Goal: Find contact information: Find contact information

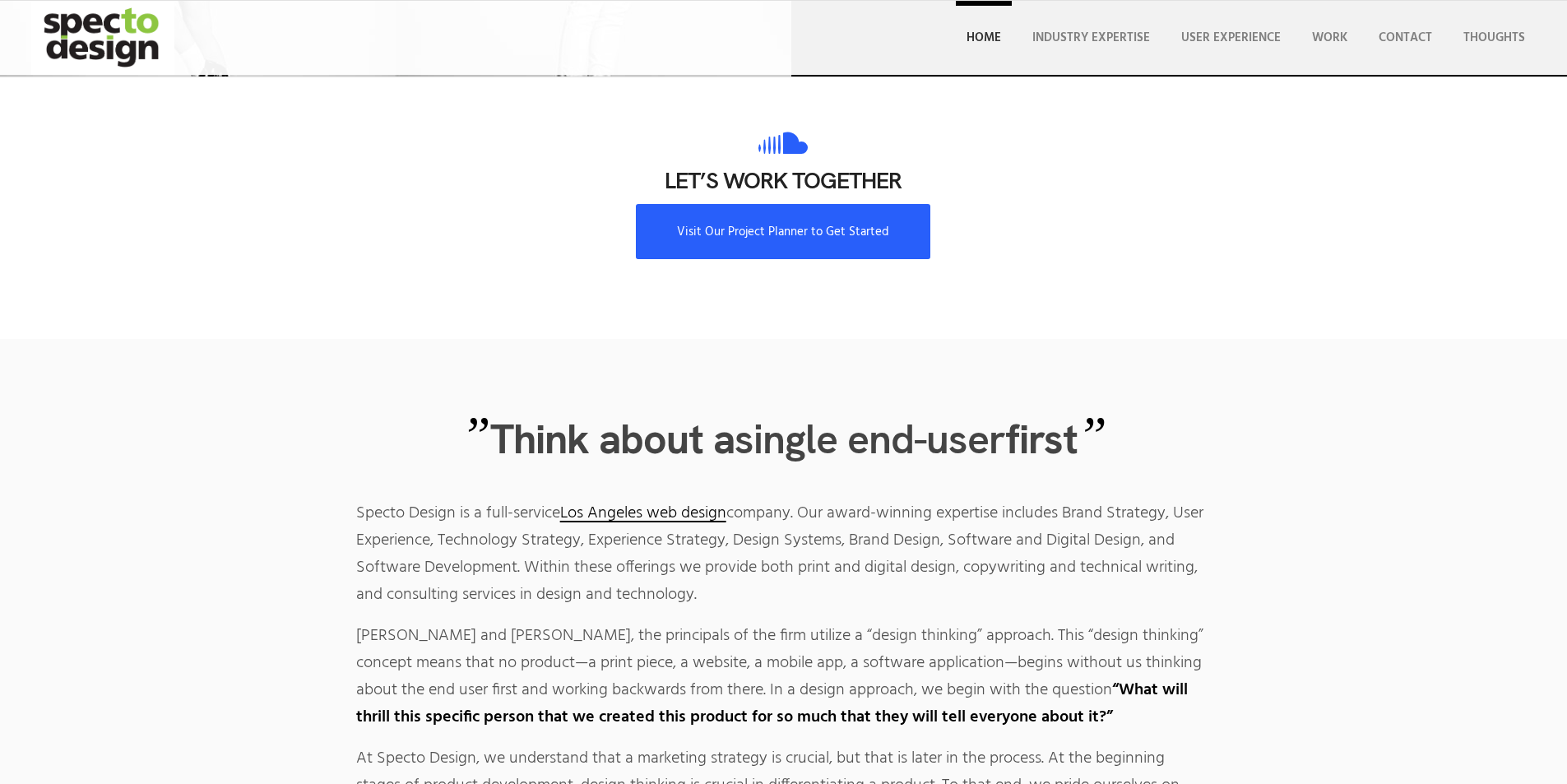
scroll to position [5098, 0]
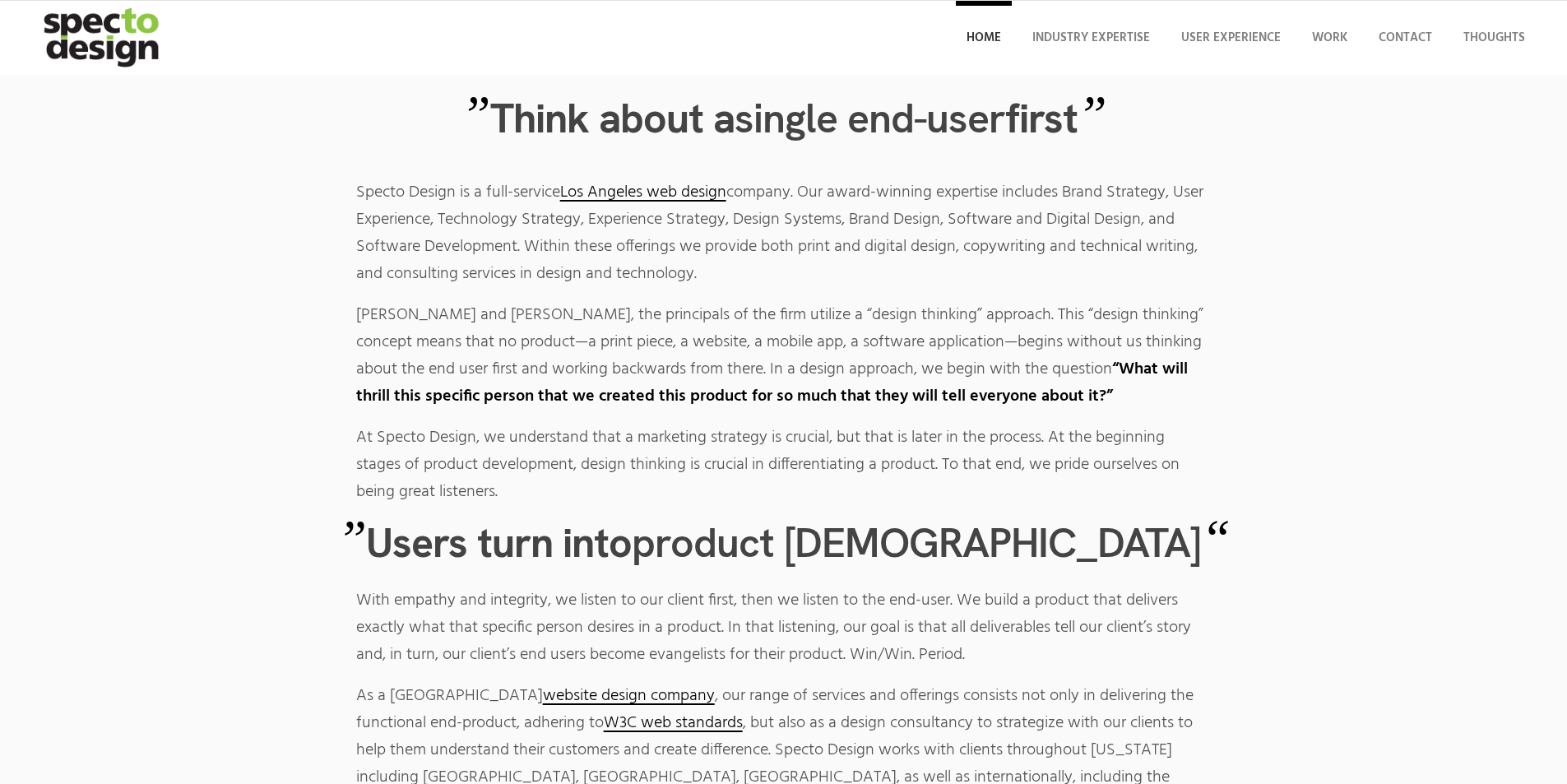
click at [1347, 140] on h3 "” Think about a single end-user first ”" at bounding box center [784, 119] width 1485 height 46
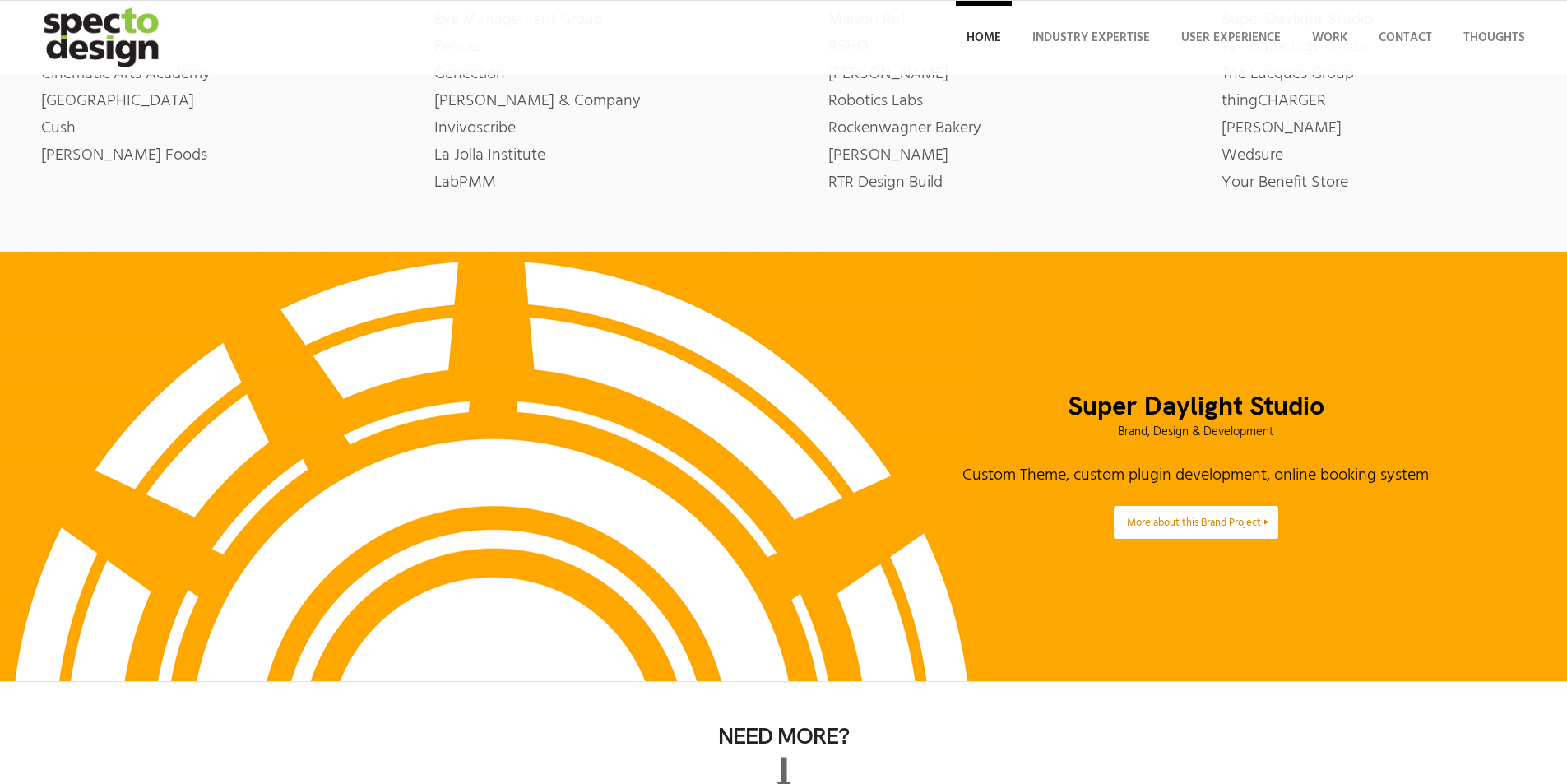
scroll to position [130, 0]
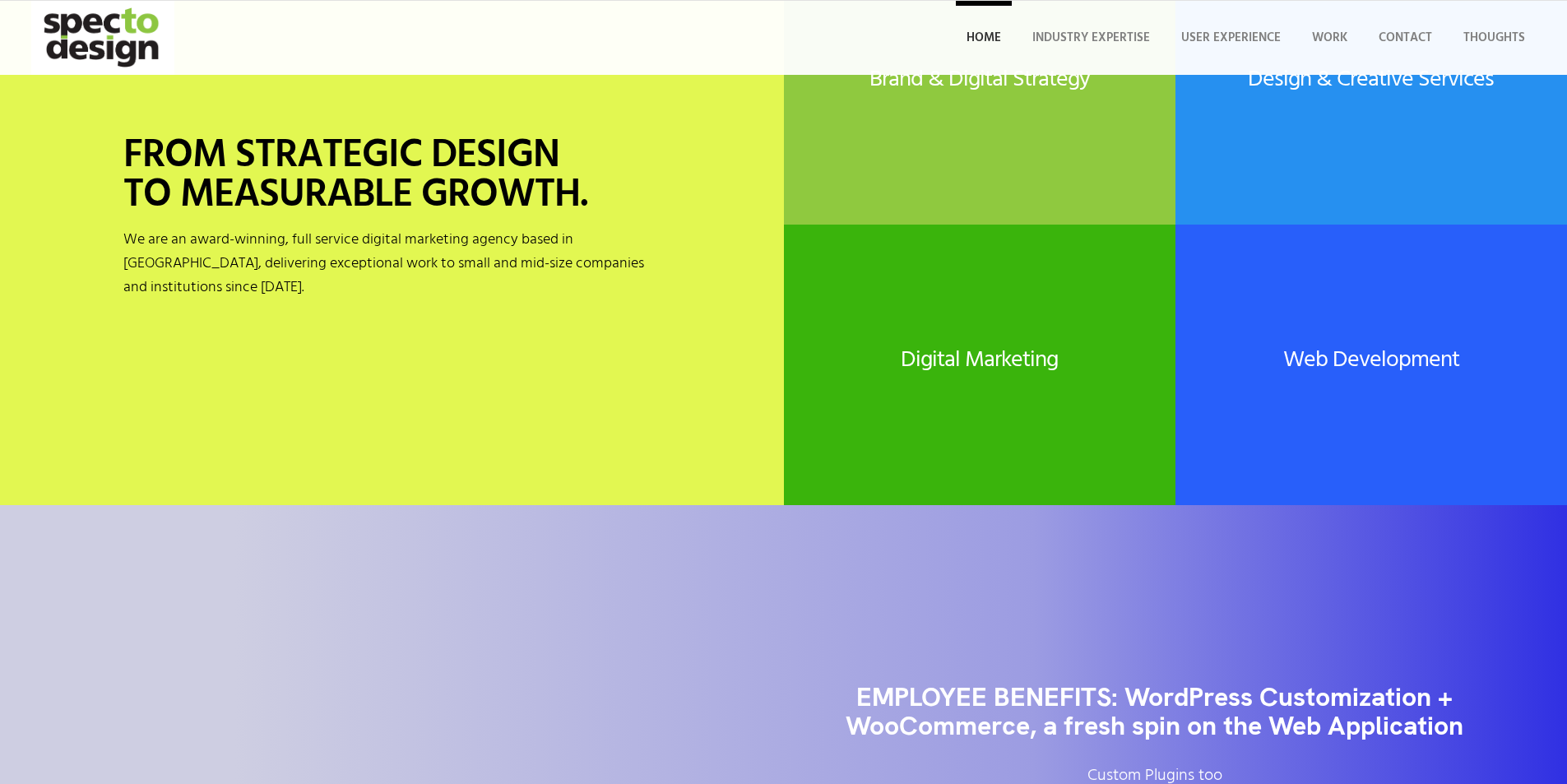
click at [0, 0] on div "BRAND STRATEGY Comprehensive brand strategy for industries including insurance,…" at bounding box center [0, 0] width 0 height 0
click at [1379, 47] on span "Contact" at bounding box center [1406, 38] width 54 height 20
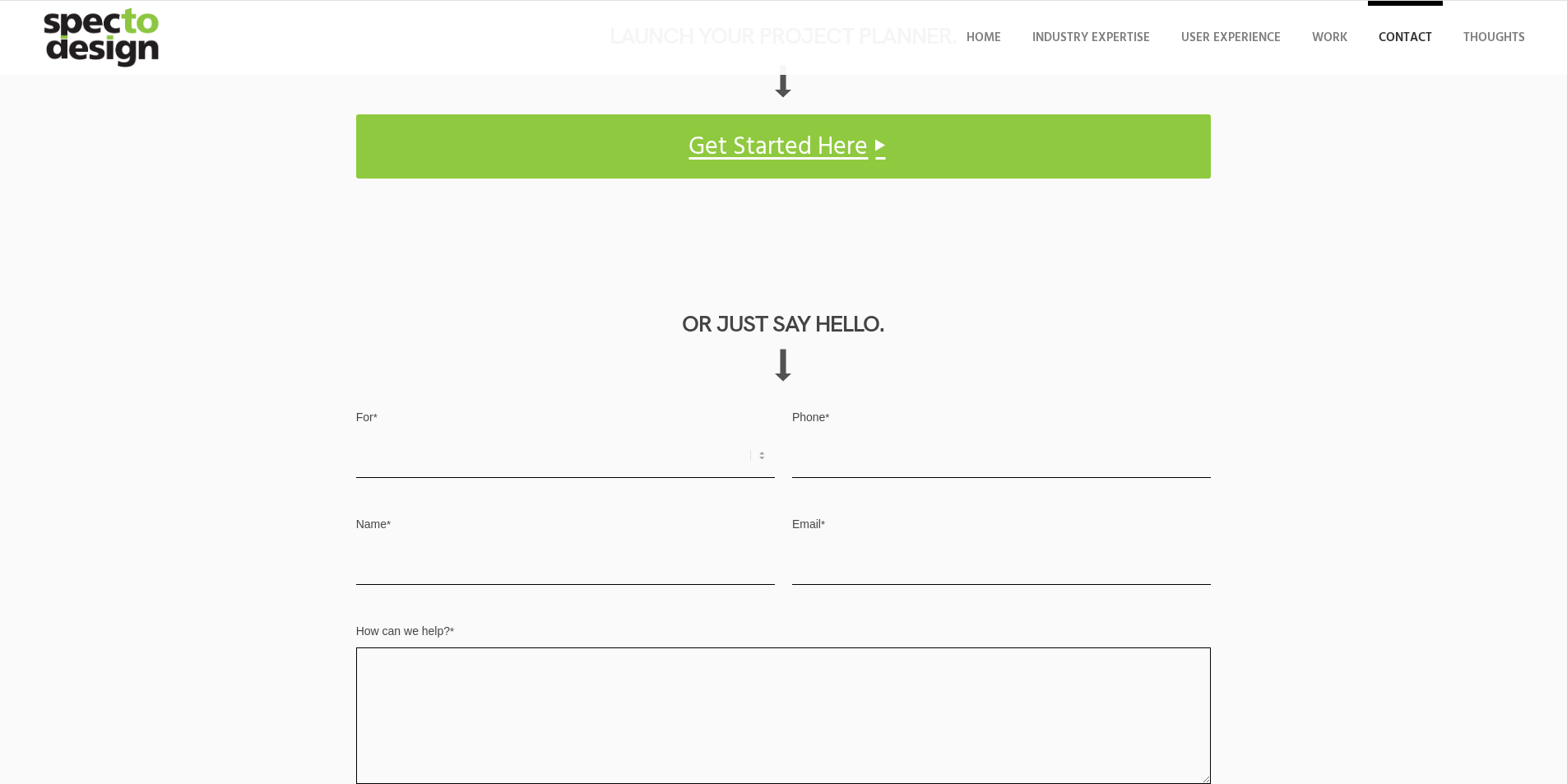
scroll to position [843, 0]
